Goal: Information Seeking & Learning: Learn about a topic

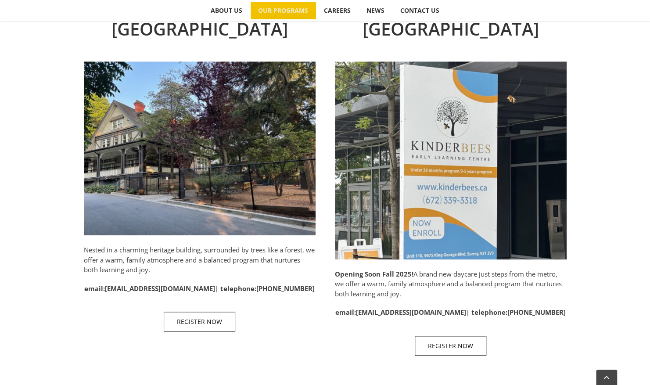
scroll to position [415, 0]
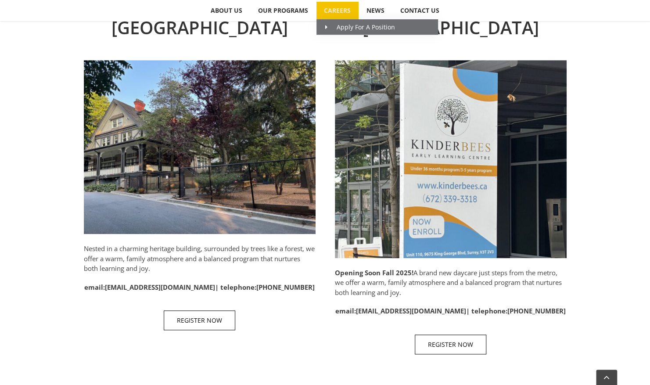
click at [330, 13] on span "CAREERS" at bounding box center [337, 10] width 27 height 6
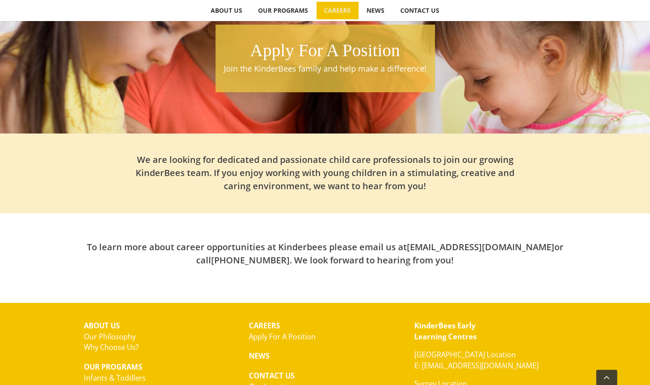
scroll to position [171, 0]
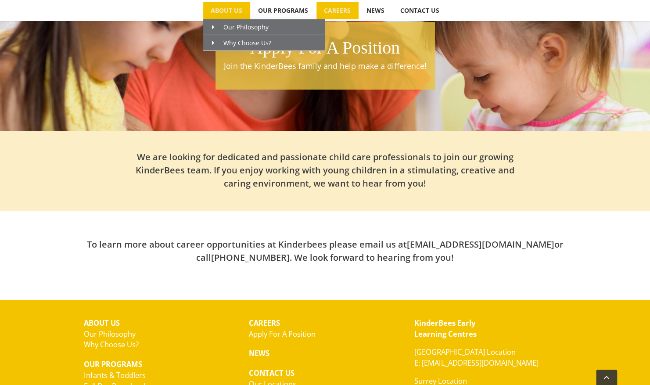
click at [229, 11] on span "ABOUT US" at bounding box center [227, 10] width 32 height 6
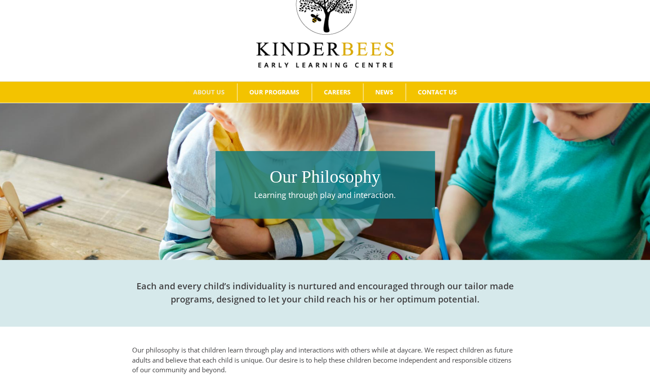
scroll to position [40, 0]
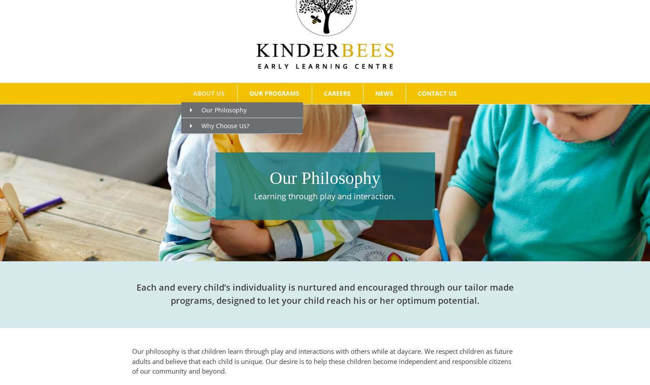
click at [201, 90] on span "ABOUT US" at bounding box center [209, 93] width 32 height 6
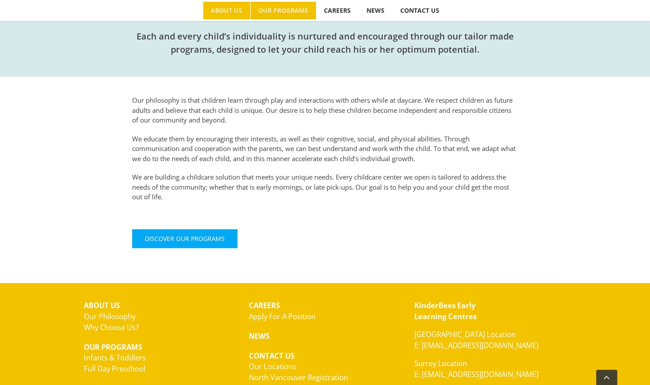
scroll to position [218, 0]
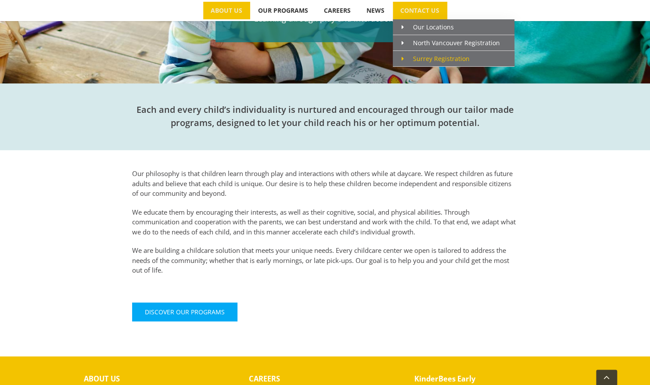
click at [430, 54] on span "Surrey Registration" at bounding box center [436, 58] width 68 height 8
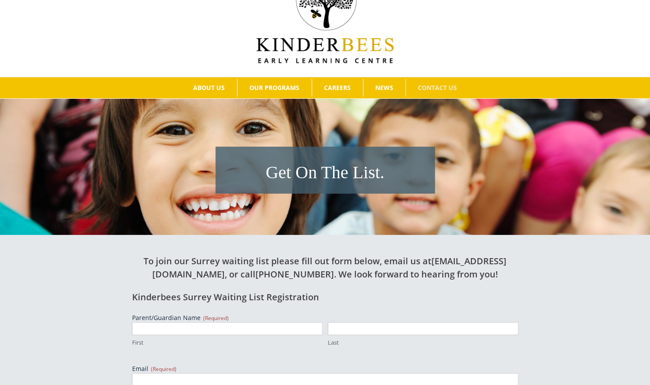
scroll to position [49, 0]
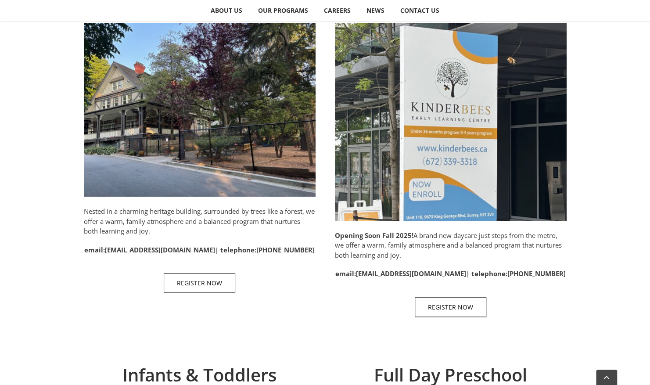
scroll to position [470, 0]
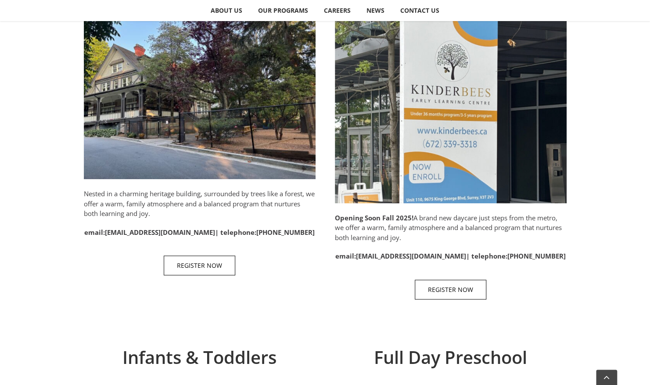
click at [421, 123] on img "Surrey" at bounding box center [451, 104] width 232 height 198
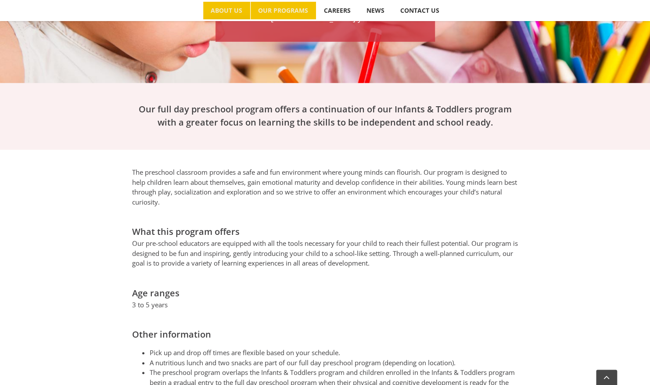
scroll to position [224, 0]
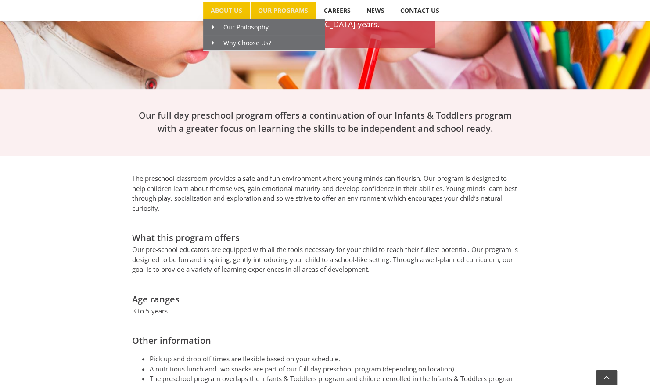
click at [230, 13] on span "ABOUT US" at bounding box center [227, 10] width 32 height 6
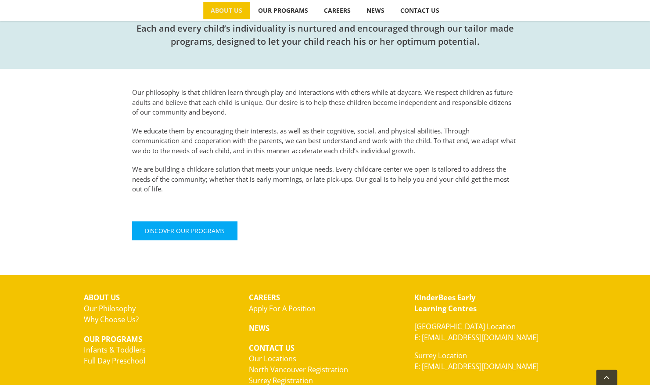
scroll to position [302, 0]
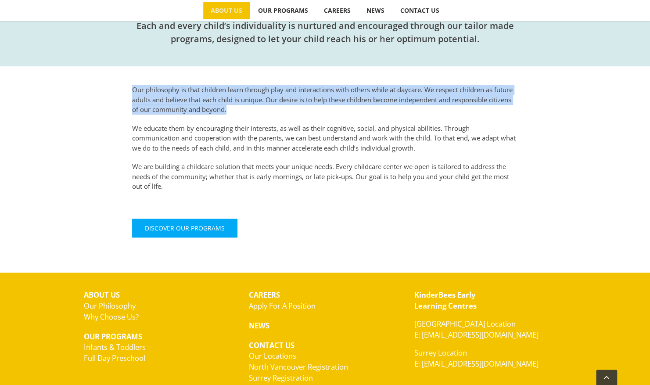
drag, startPoint x: 132, startPoint y: 90, endPoint x: 234, endPoint y: 108, distance: 103.0
click at [234, 108] on p "Our philosophy is that children learn through play and interactions with others…" at bounding box center [325, 100] width 386 height 30
copy p "Our philosophy is that children learn through play and interactions with others…"
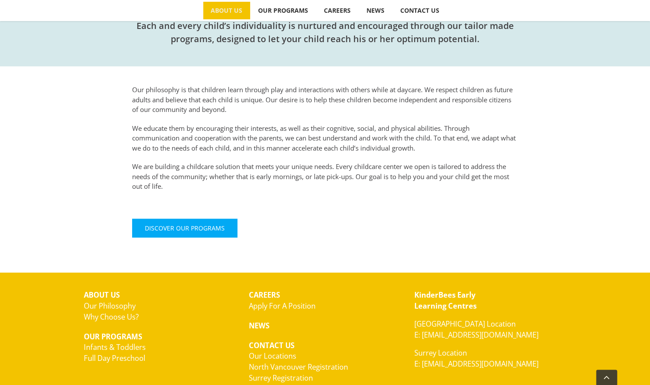
click at [230, 190] on p "We are building a childcare solution that meets your unique needs. Every childc…" at bounding box center [325, 177] width 386 height 30
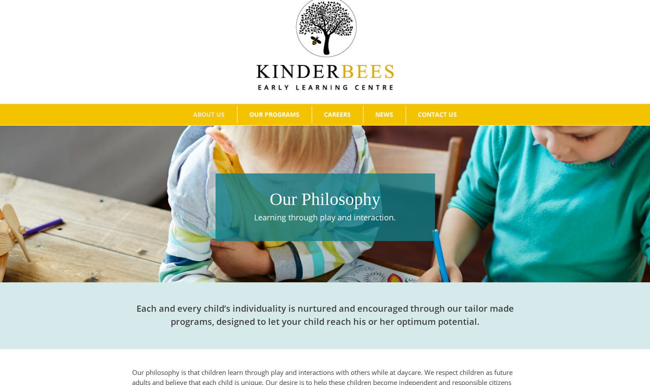
scroll to position [0, 0]
